Goal: Transaction & Acquisition: Purchase product/service

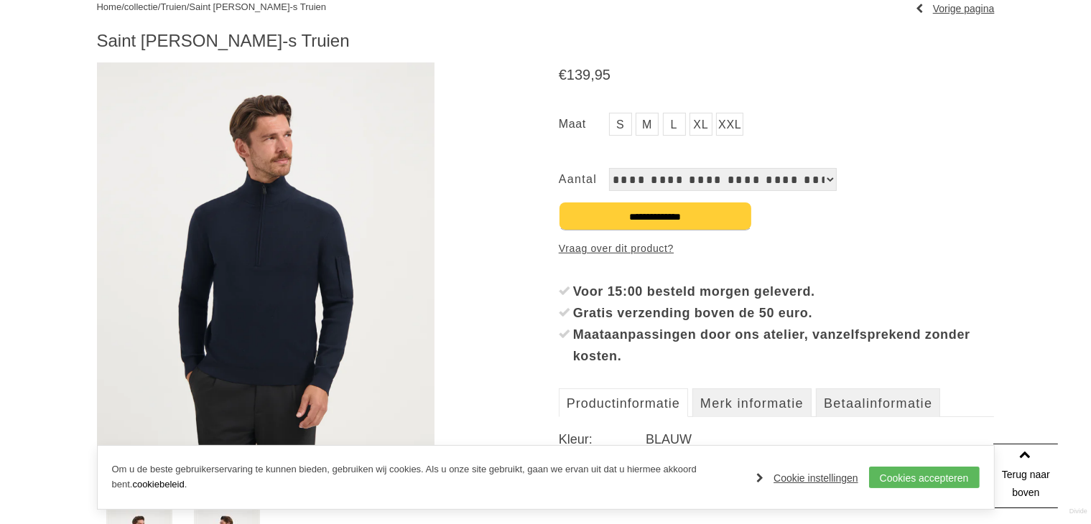
scroll to position [161, 0]
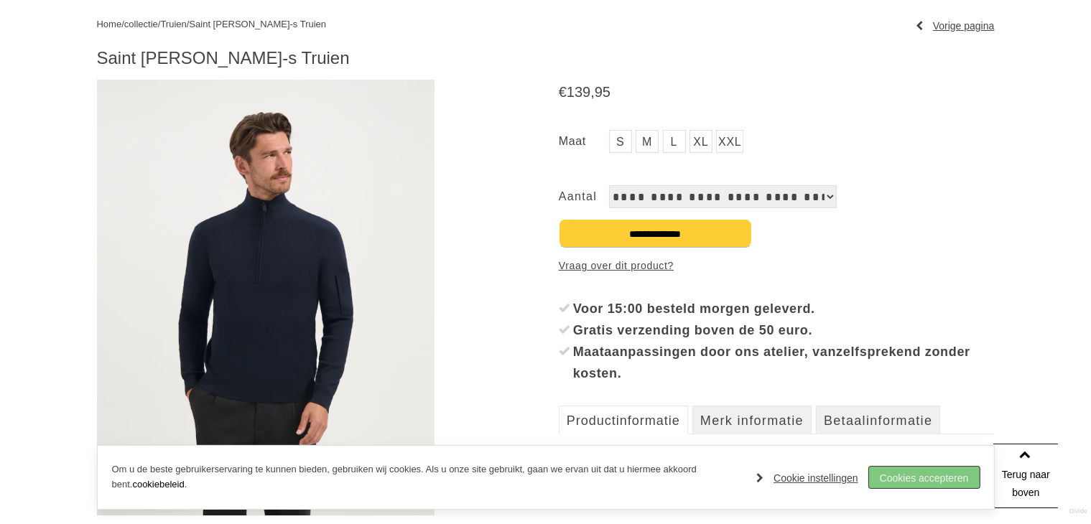
click at [922, 480] on link "Cookies accepteren" at bounding box center [924, 478] width 111 height 22
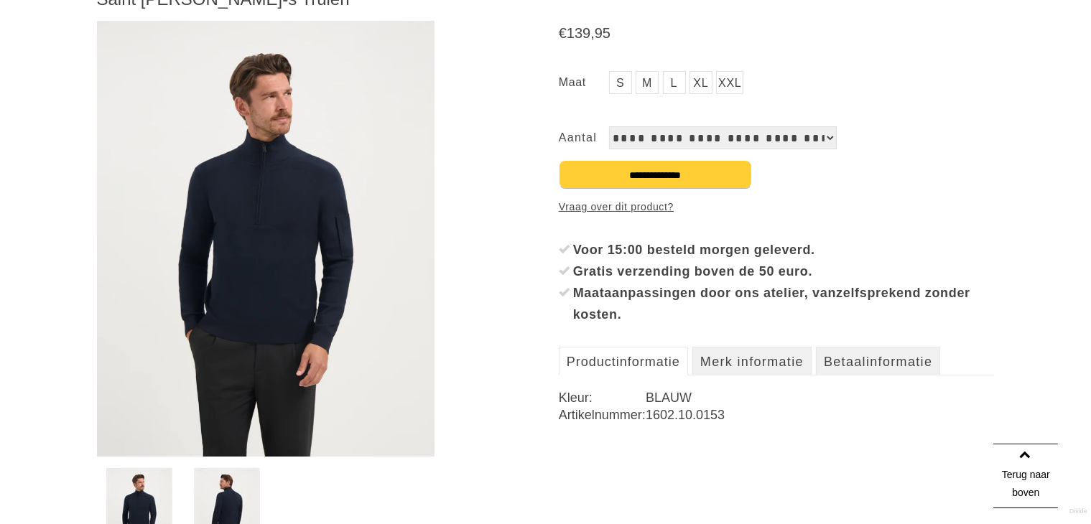
scroll to position [180, 0]
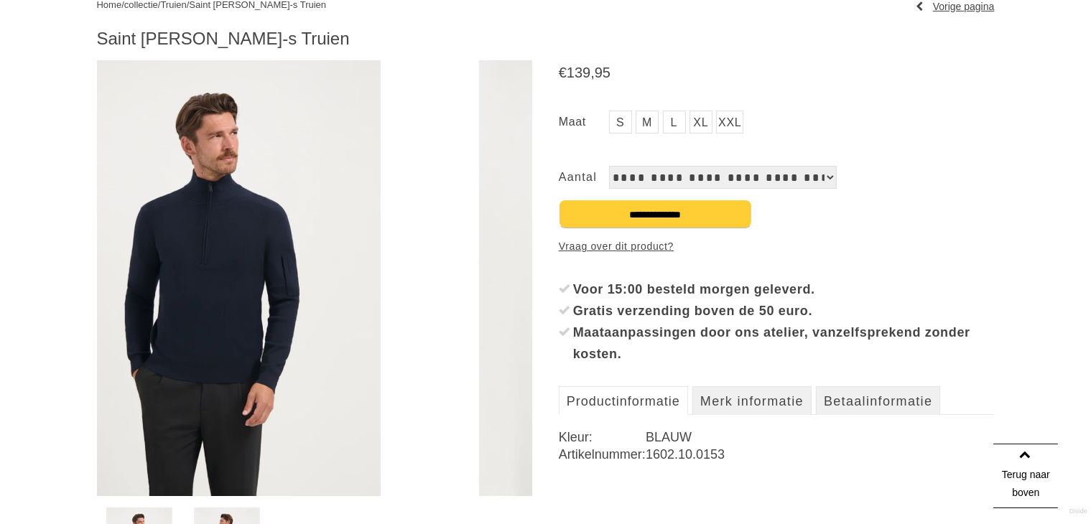
drag, startPoint x: 350, startPoint y: 264, endPoint x: 297, endPoint y: 267, distance: 54.0
click at [297, 267] on img at bounding box center [212, 278] width 338 height 436
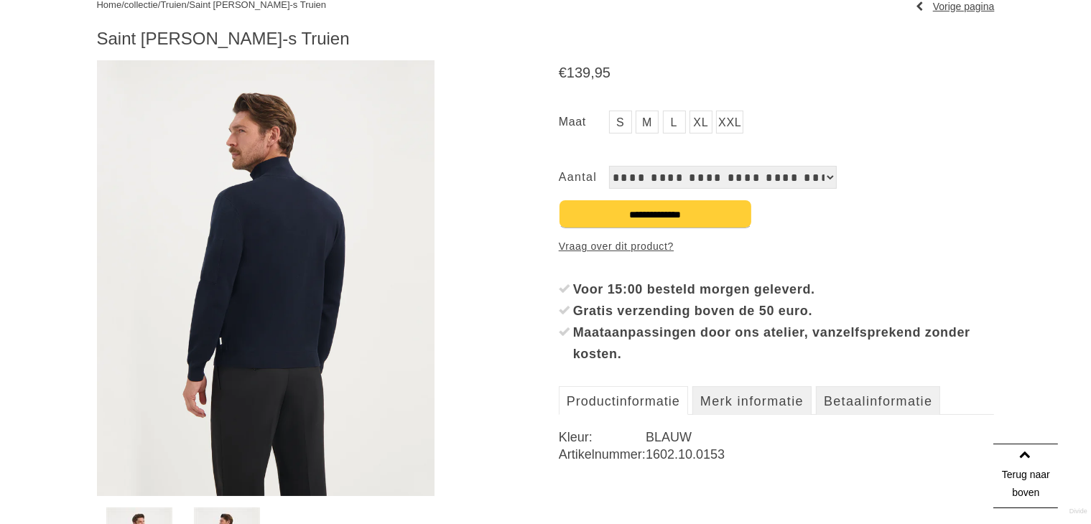
click at [297, 266] on img at bounding box center [266, 278] width 338 height 436
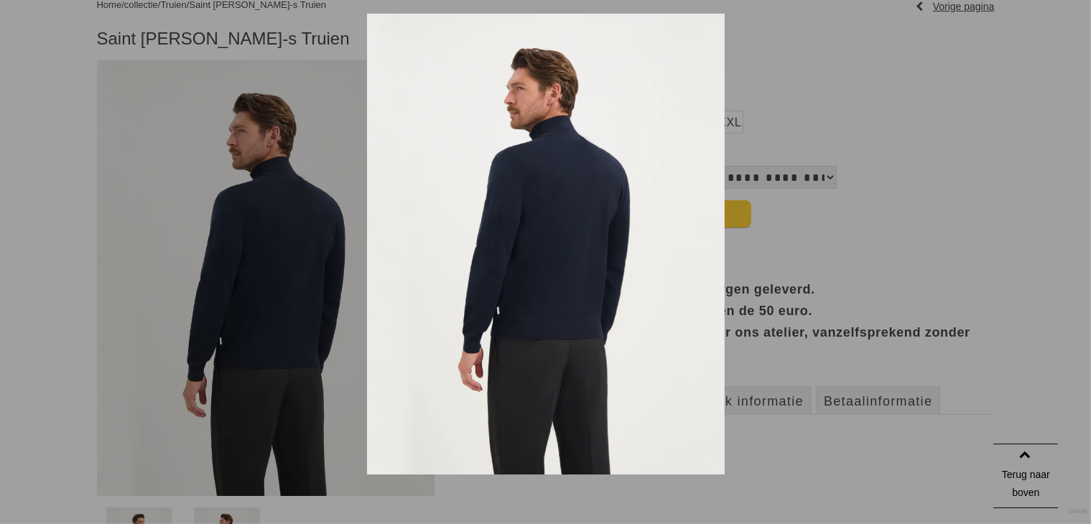
drag, startPoint x: 500, startPoint y: 267, endPoint x: 746, endPoint y: 238, distance: 247.3
click at [746, 238] on div at bounding box center [912, 276] width 1091 height 524
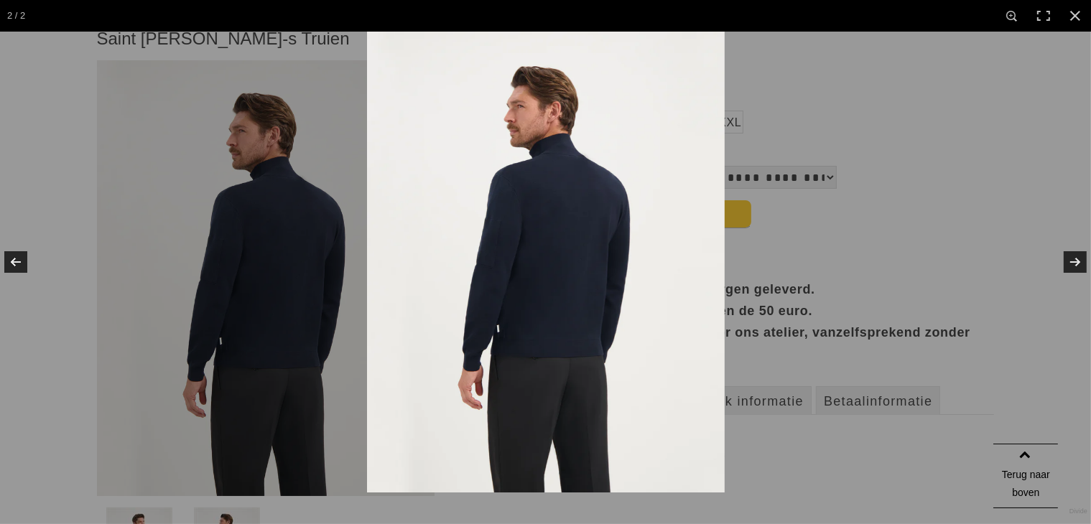
click at [545, 289] on img at bounding box center [546, 262] width 358 height 461
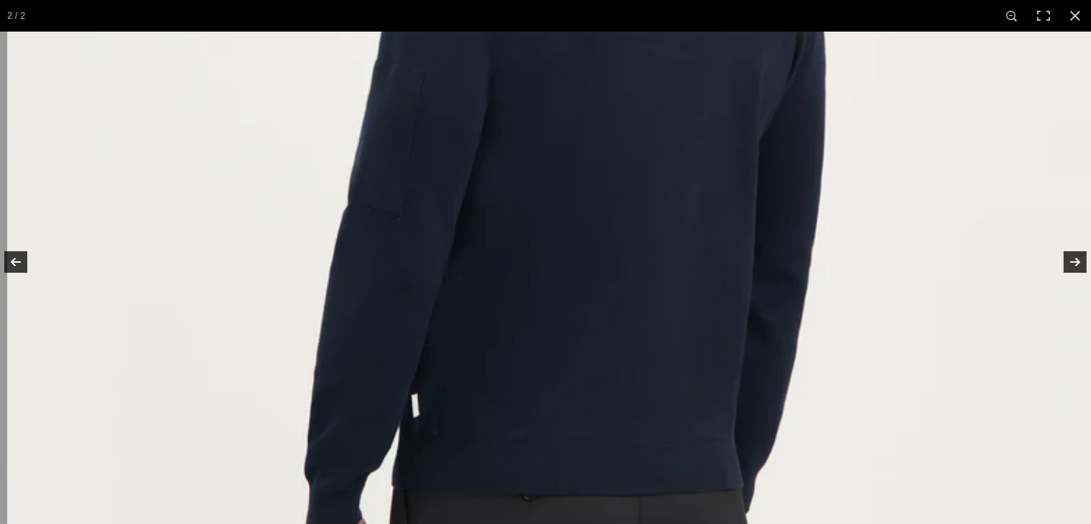
drag, startPoint x: 545, startPoint y: 289, endPoint x: 592, endPoint y: 282, distance: 47.9
click at [592, 282] on img at bounding box center [563, 198] width 1113 height 1436
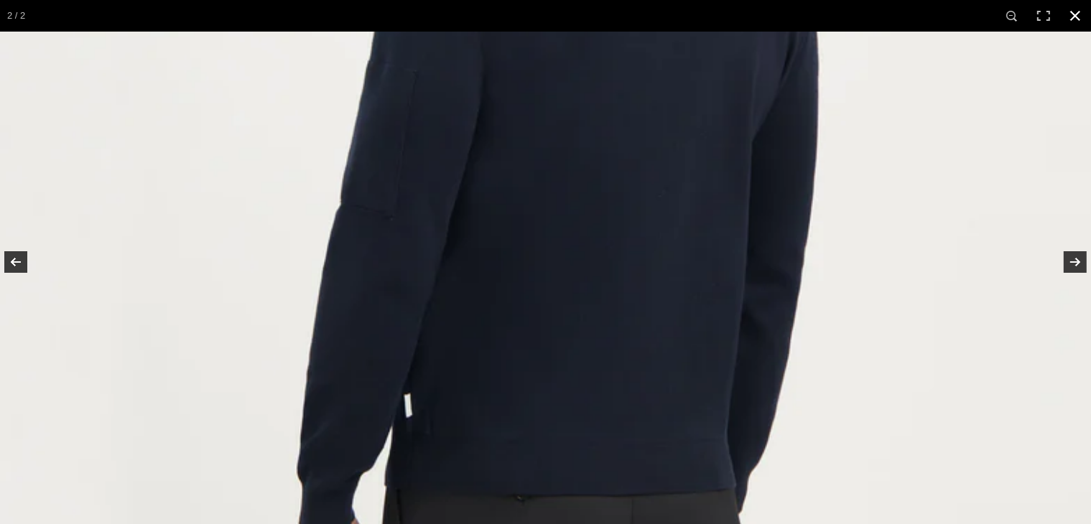
click at [1079, 14] on link at bounding box center [1075, 16] width 32 height 32
